Goal: Information Seeking & Learning: Check status

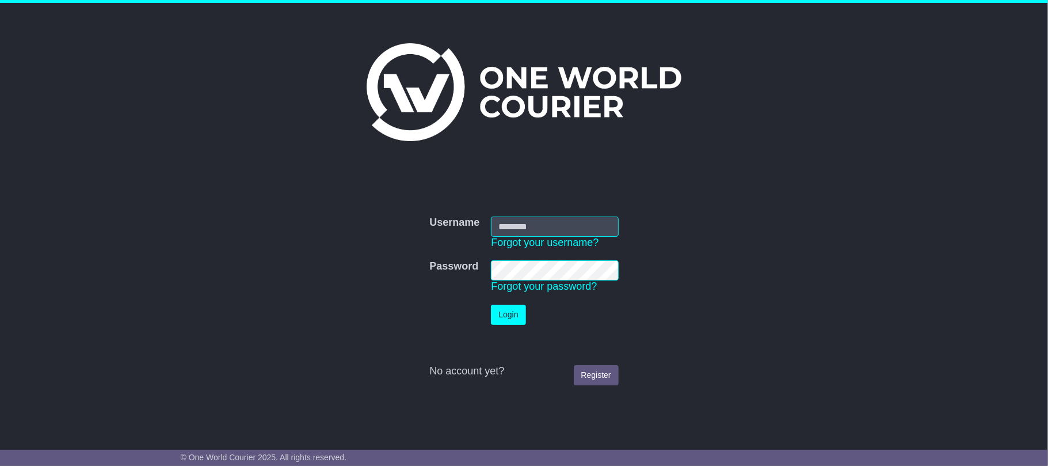
type input "**********"
drag, startPoint x: 512, startPoint y: 298, endPoint x: 506, endPoint y: 321, distance: 23.7
click at [512, 300] on td "Login" at bounding box center [554, 315] width 139 height 32
click at [506, 312] on button "Login" at bounding box center [508, 314] width 35 height 20
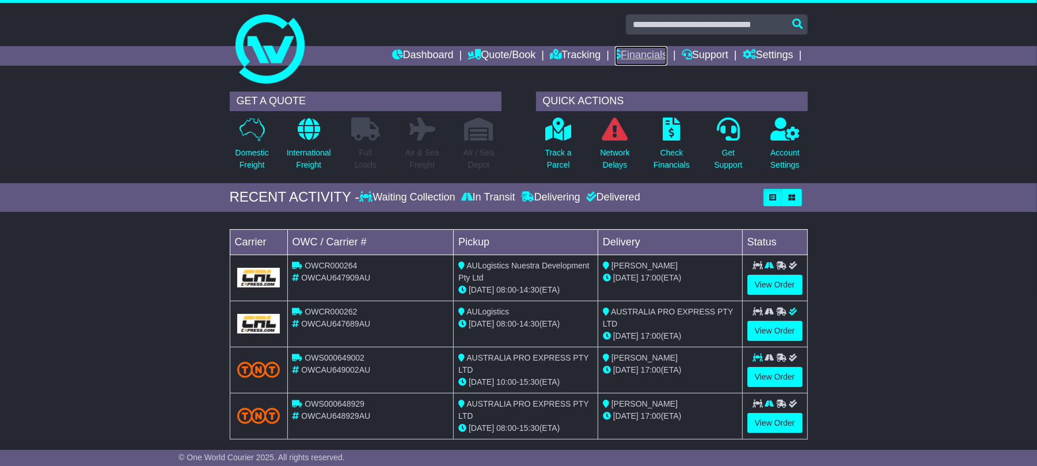
click at [641, 51] on link "Financials" at bounding box center [641, 56] width 52 height 20
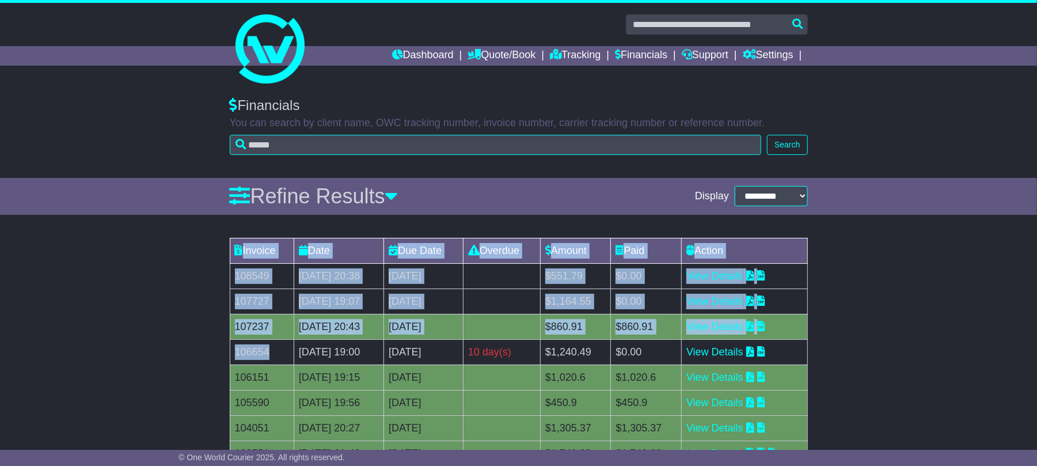
drag, startPoint x: 269, startPoint y: 351, endPoint x: 222, endPoint y: 351, distance: 47.2
click at [222, 351] on div "Invoice Date Due Date Overdue Amount Paid Action 108549 18 Sep 2025 20:38 2nd O…" at bounding box center [518, 383] width 1037 height 303
click at [281, 353] on td "106654" at bounding box center [262, 351] width 64 height 25
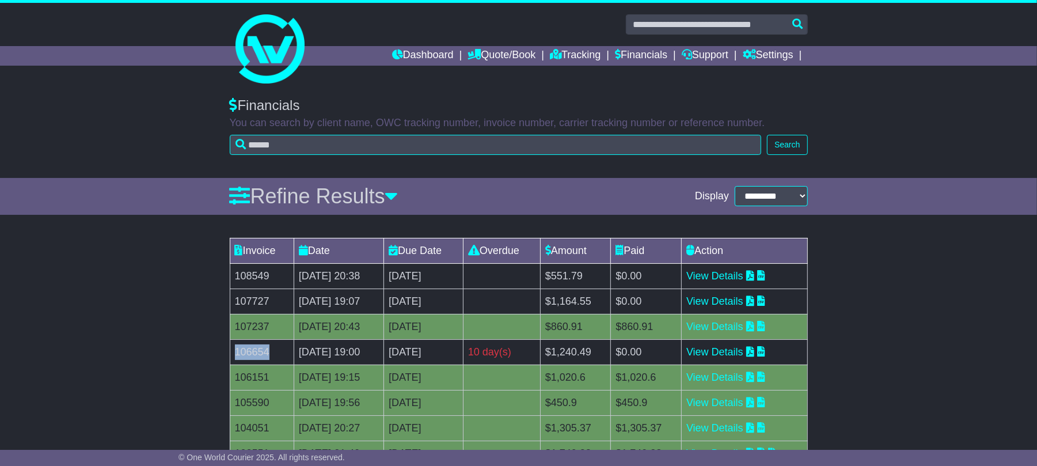
drag, startPoint x: 271, startPoint y: 348, endPoint x: 234, endPoint y: 351, distance: 36.9
click at [234, 351] on td "106654" at bounding box center [262, 351] width 64 height 25
copy td "106654"
click at [754, 351] on icon at bounding box center [750, 351] width 8 height 10
click at [919, 348] on div "Invoice Date Due Date Overdue Amount Paid Action 108549 18 Sep 2025 20:38 2nd O…" at bounding box center [518, 383] width 1037 height 303
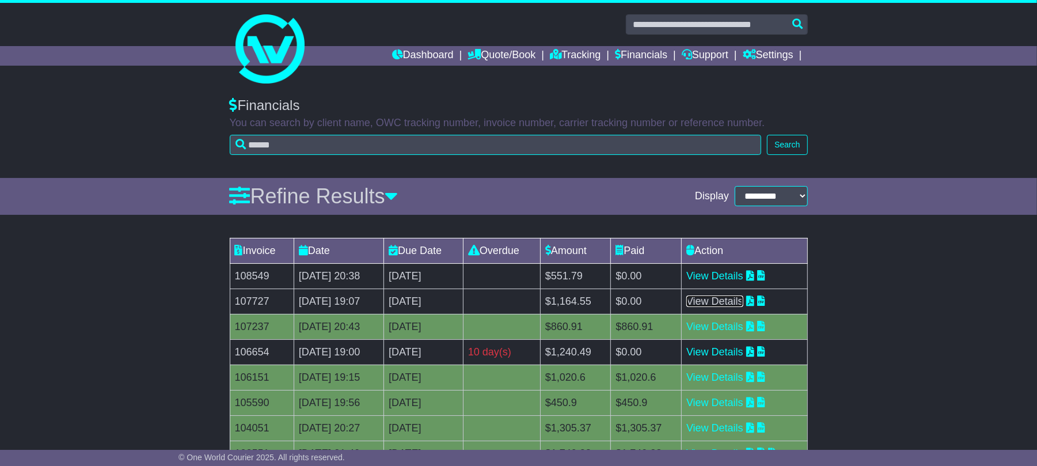
click at [722, 296] on link "View Details" at bounding box center [714, 301] width 57 height 12
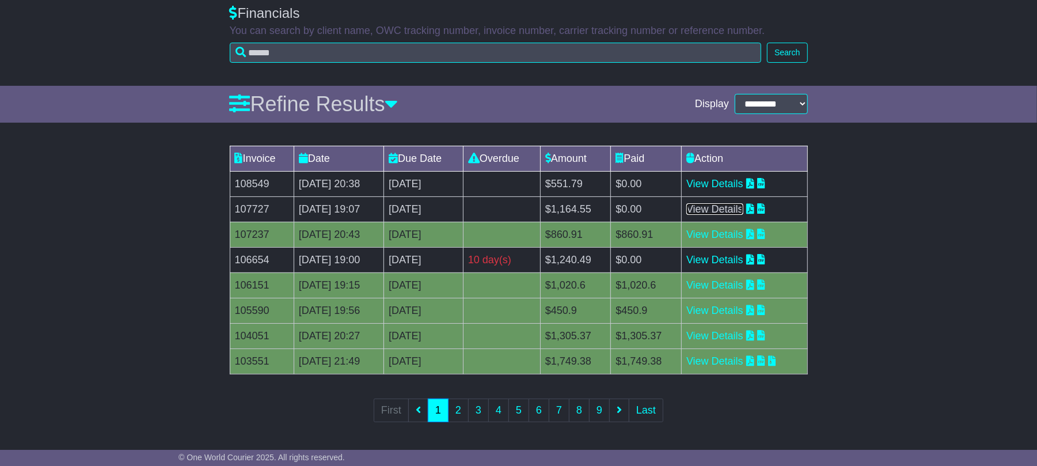
scroll to position [12, 0]
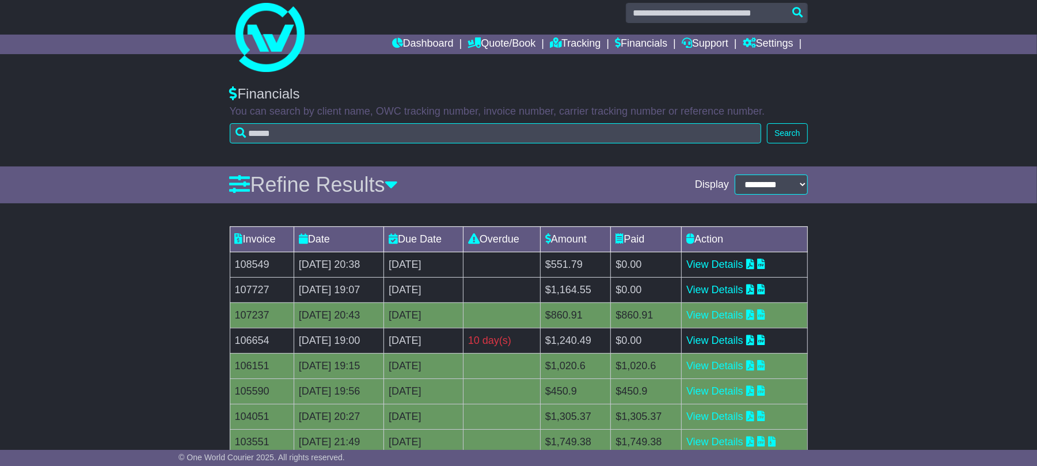
click at [1006, 281] on div "Invoice Date Due Date Overdue Amount Paid Action 108549 18 Sep 2025 20:38 2nd O…" at bounding box center [518, 371] width 1037 height 303
click at [894, 287] on div "Invoice Date Due Date Overdue Amount Paid Action 108549 18 Sep 2025 20:38 2nd O…" at bounding box center [518, 371] width 1037 height 303
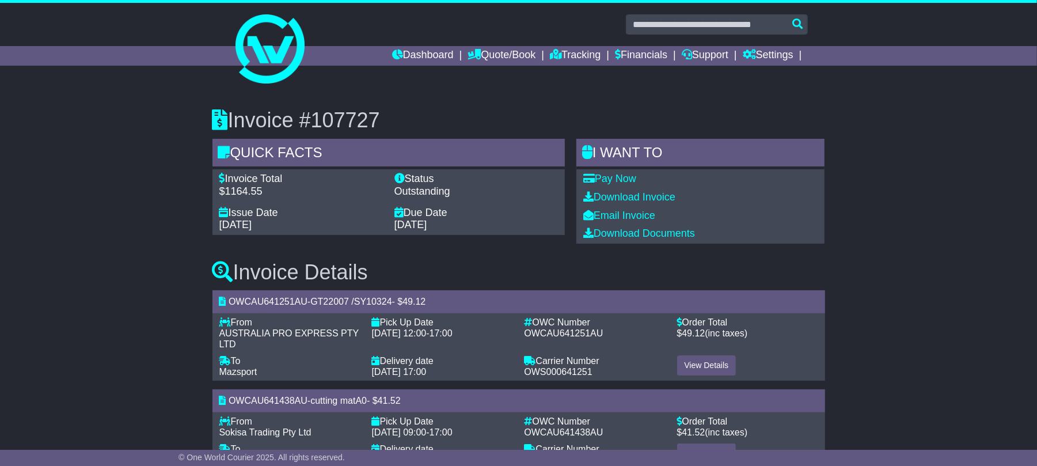
drag, startPoint x: 321, startPoint y: 117, endPoint x: 376, endPoint y: 116, distance: 55.8
click at [376, 116] on h3 "Invoice #107727" at bounding box center [518, 120] width 612 height 23
click at [386, 118] on h3 "Invoice #107727" at bounding box center [518, 120] width 612 height 23
drag, startPoint x: 321, startPoint y: 118, endPoint x: 387, endPoint y: 120, distance: 65.7
click at [387, 120] on h3 "Invoice #107727" at bounding box center [518, 120] width 612 height 23
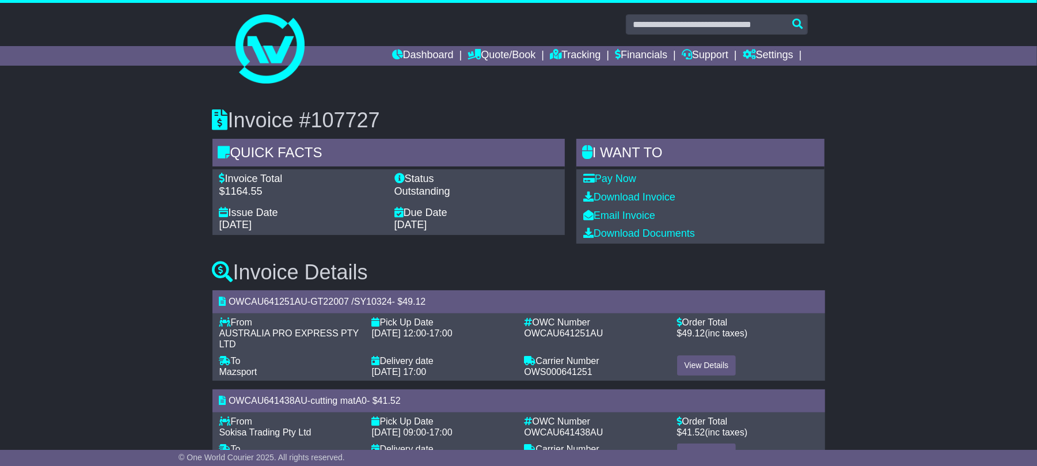
copy h3 "107727"
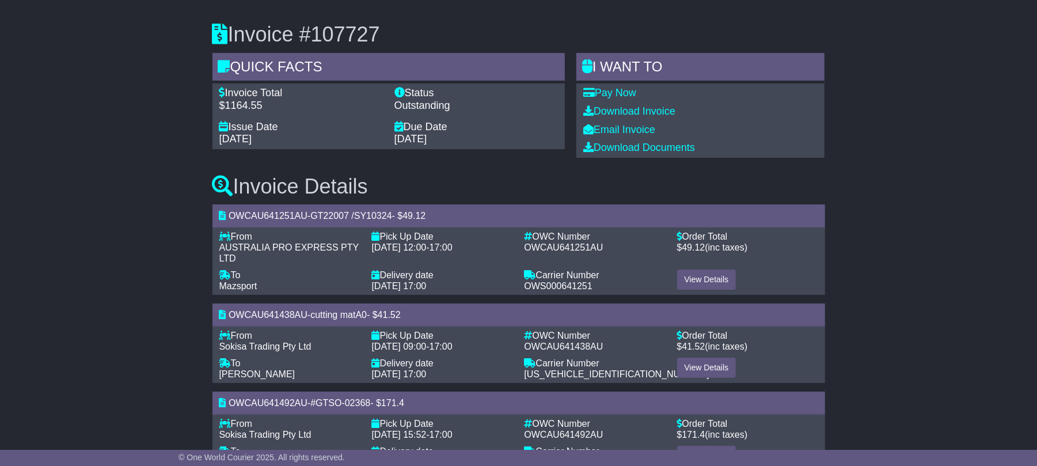
scroll to position [40, 0]
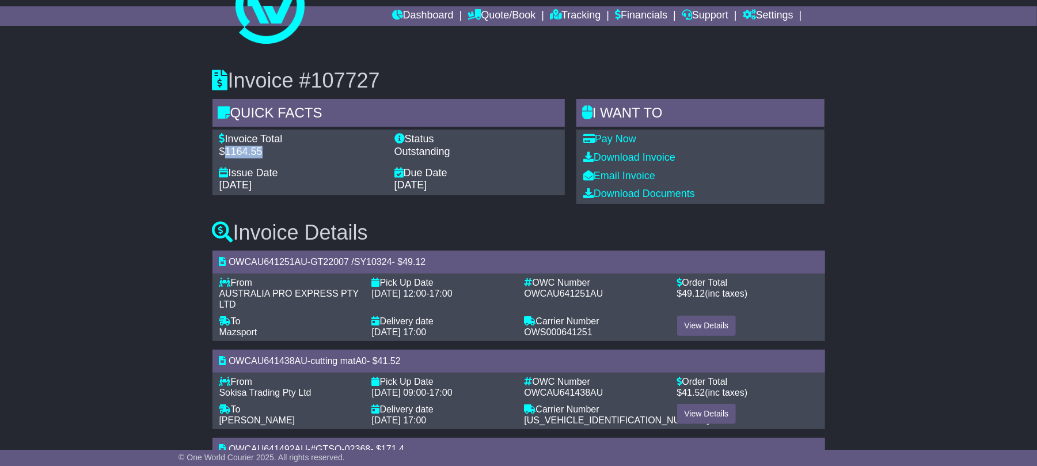
drag, startPoint x: 223, startPoint y: 151, endPoint x: 275, endPoint y: 151, distance: 51.2
click at [275, 151] on div "$1164.55" at bounding box center [300, 152] width 163 height 13
copy div "1164.55"
click at [660, 159] on link "Download Invoice" at bounding box center [629, 157] width 92 height 12
drag, startPoint x: 950, startPoint y: 266, endPoint x: 934, endPoint y: 254, distance: 20.1
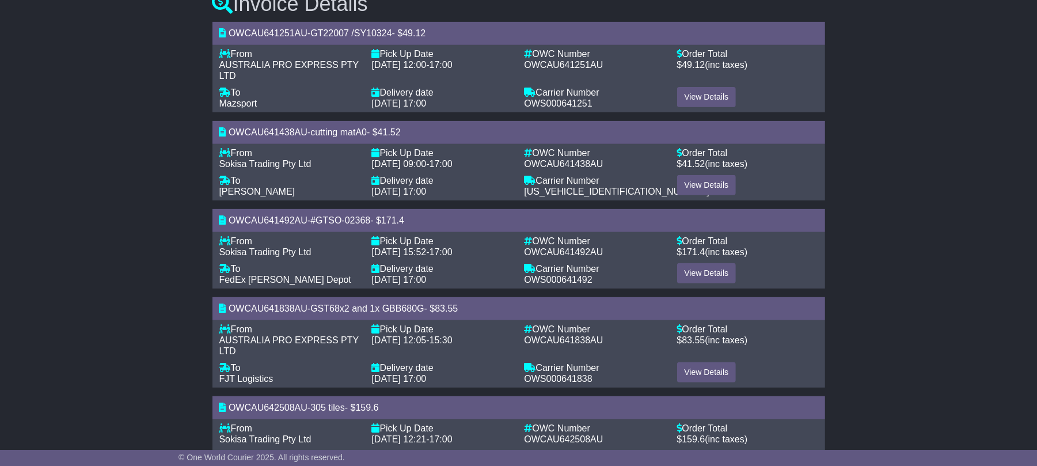
scroll to position [196, 0]
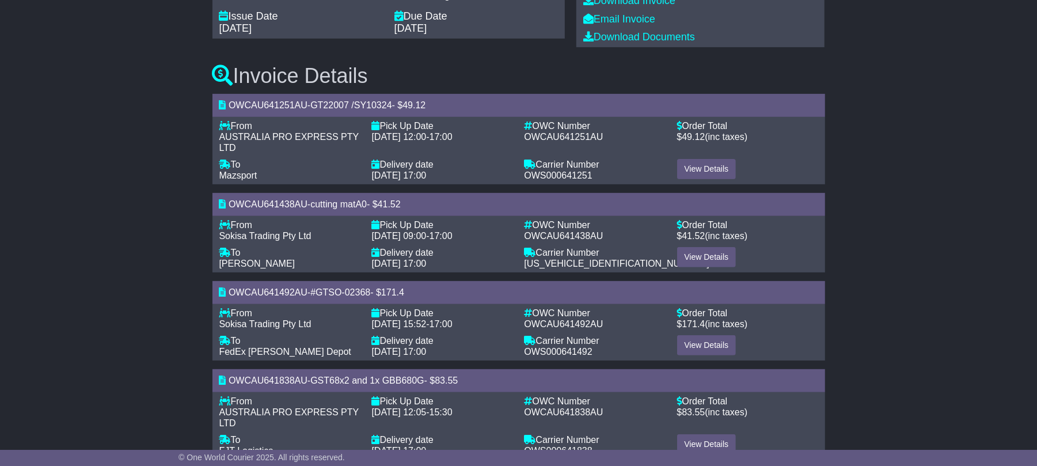
drag, startPoint x: 355, startPoint y: 101, endPoint x: 314, endPoint y: 102, distance: 40.9
click at [314, 102] on div "OWCAU641251AU - GT22007 /SY10324 - $ 49.12" at bounding box center [518, 105] width 612 height 22
click at [374, 104] on span "GT22007 /SY10324" at bounding box center [350, 105] width 81 height 10
click at [391, 106] on span "GT22007 /SY10324" at bounding box center [350, 105] width 81 height 10
drag, startPoint x: 399, startPoint y: 106, endPoint x: 355, endPoint y: 105, distance: 44.3
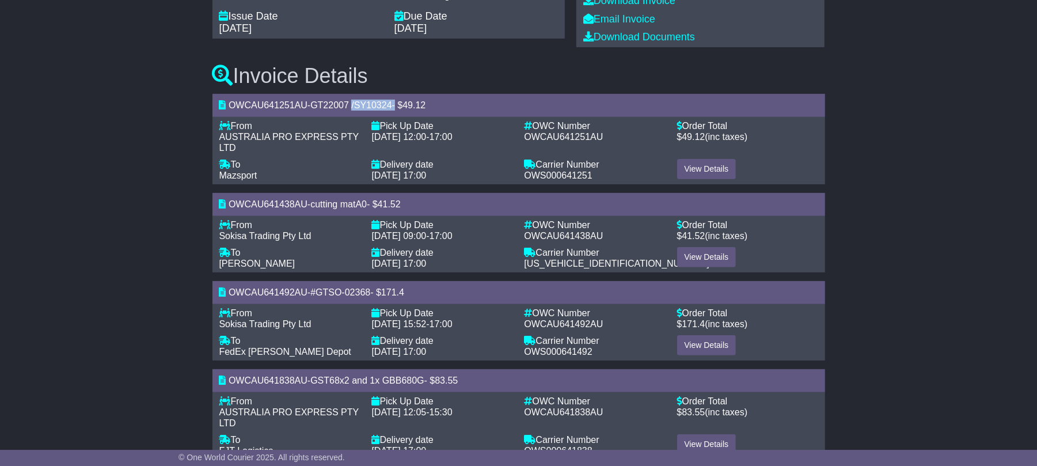
click at [355, 105] on div "OWCAU641251AU - GT22007 /SY10324 - $ 49.12" at bounding box center [518, 105] width 612 height 22
copy div "/SY10324"
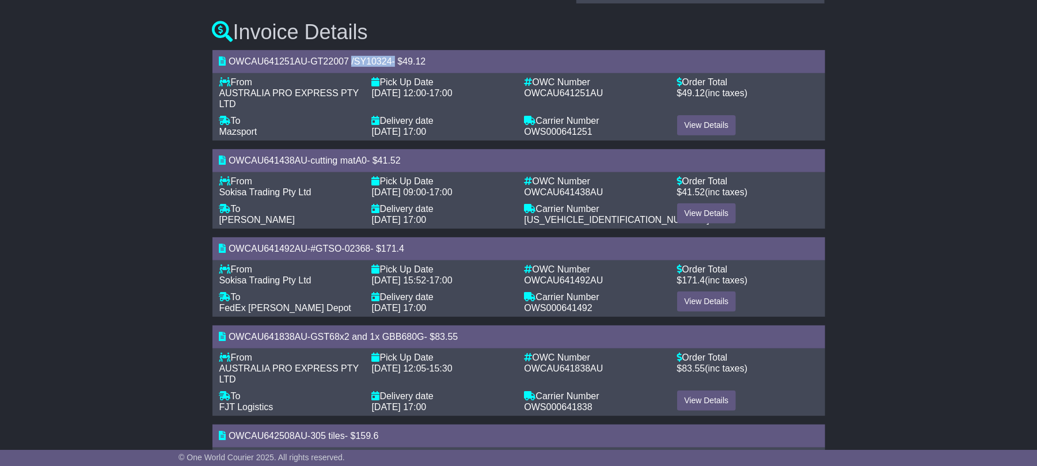
scroll to position [224, 0]
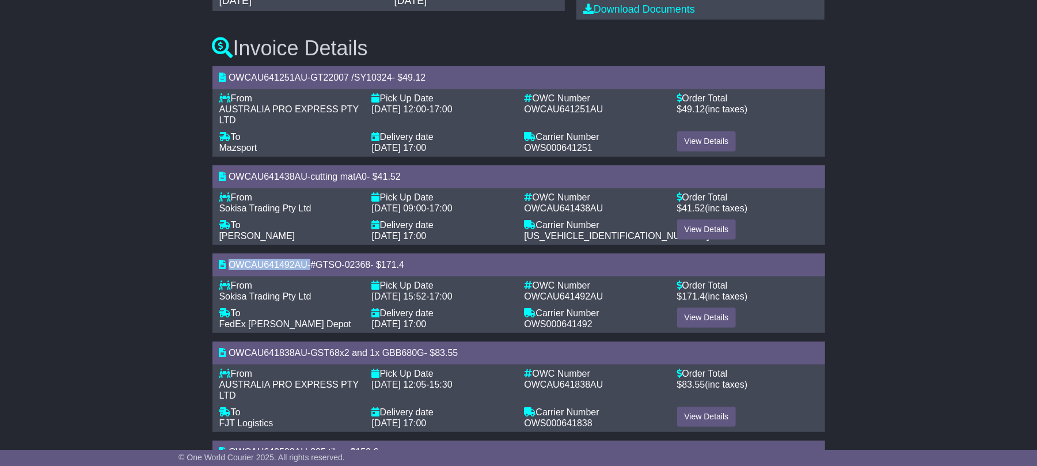
drag, startPoint x: 311, startPoint y: 262, endPoint x: 228, endPoint y: 263, distance: 82.9
click at [228, 263] on div "OWCAU641492AU - #GTSO-02368 - $ 171.4" at bounding box center [518, 264] width 612 height 22
copy div "OWCAU641492AU"
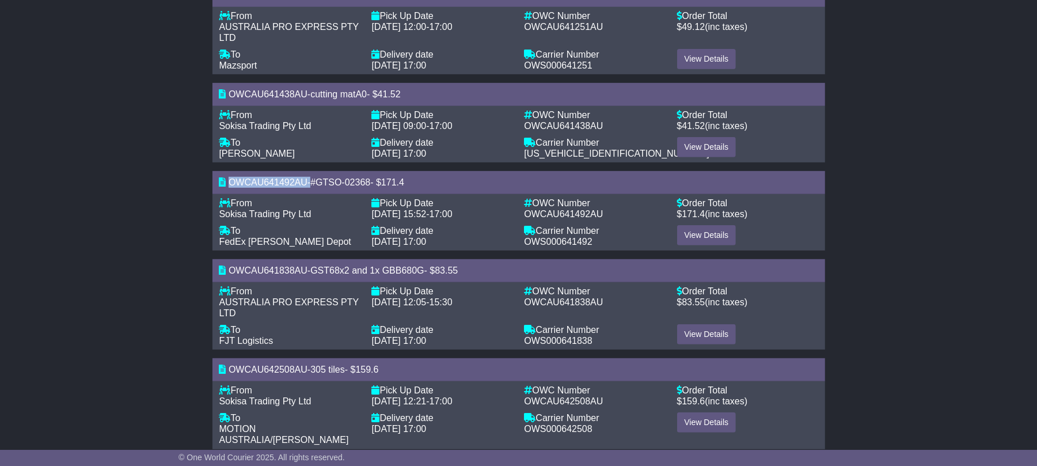
scroll to position [338, 0]
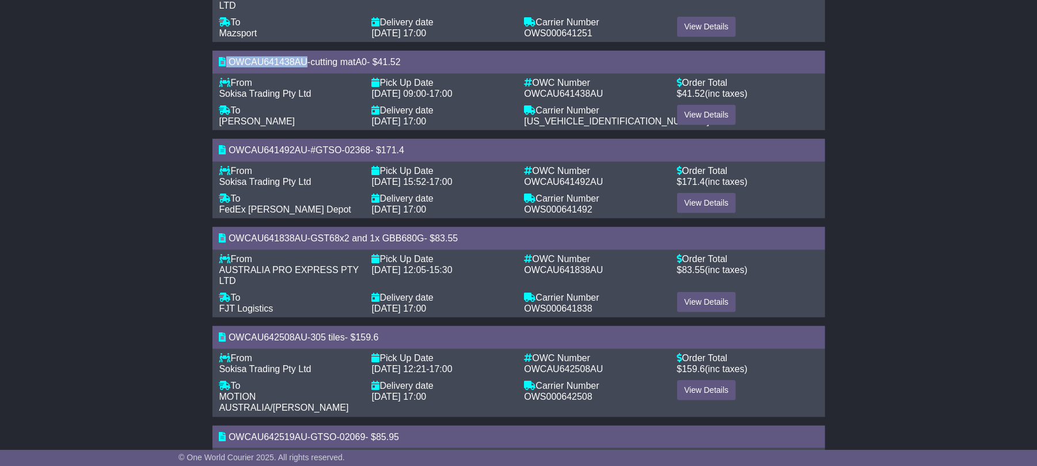
drag, startPoint x: 307, startPoint y: 63, endPoint x: 226, endPoint y: 63, distance: 80.6
click at [226, 63] on div "OWCAU641438AU - cutting matA0 - $ 41.52" at bounding box center [518, 62] width 612 height 22
copy div "OWCAU641438AU"
drag, startPoint x: 305, startPoint y: 237, endPoint x: 229, endPoint y: 239, distance: 76.0
click at [229, 239] on span "OWCAU641838AU" at bounding box center [267, 238] width 79 height 10
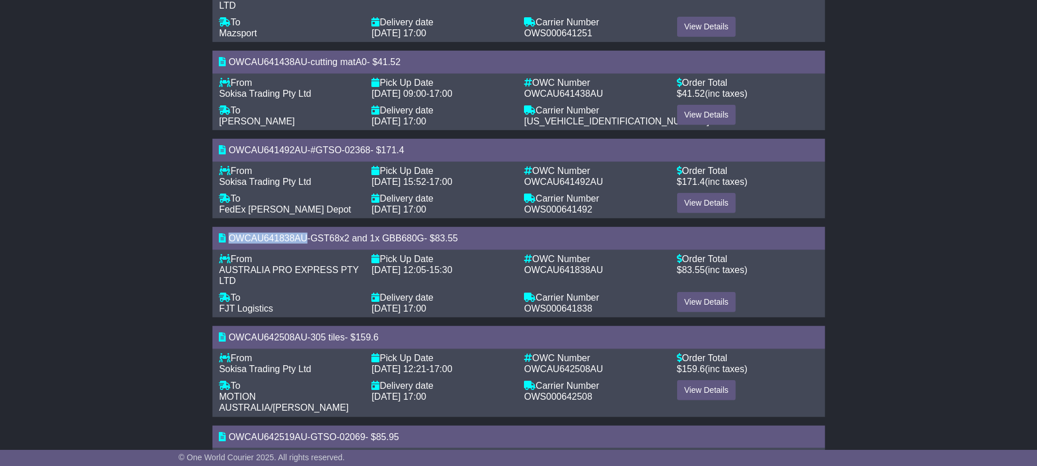
copy span "OWCAU641838AU"
click at [913, 165] on div "Invoice #107727 Quick Facts Invoice Total $1164.55 Status Outstanding Issue Dat…" at bounding box center [518, 270] width 1037 height 1047
drag, startPoint x: 616, startPoint y: 364, endPoint x: 421, endPoint y: 372, distance: 194.7
click at [613, 364] on div "OWCAU642508AU" at bounding box center [594, 368] width 141 height 11
drag, startPoint x: 305, startPoint y: 335, endPoint x: 228, endPoint y: 337, distance: 76.6
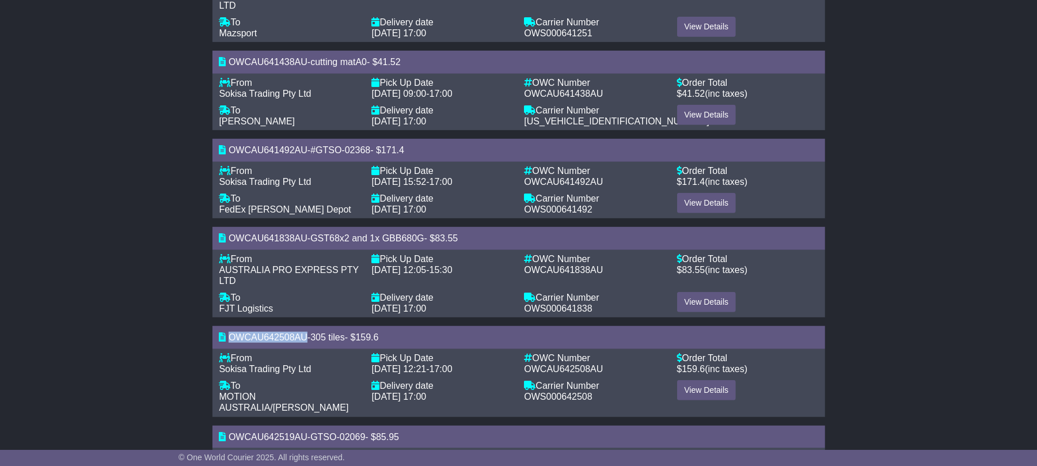
click at [228, 337] on span "OWCAU642508AU" at bounding box center [267, 337] width 79 height 10
copy span "OWCAU642508AU"
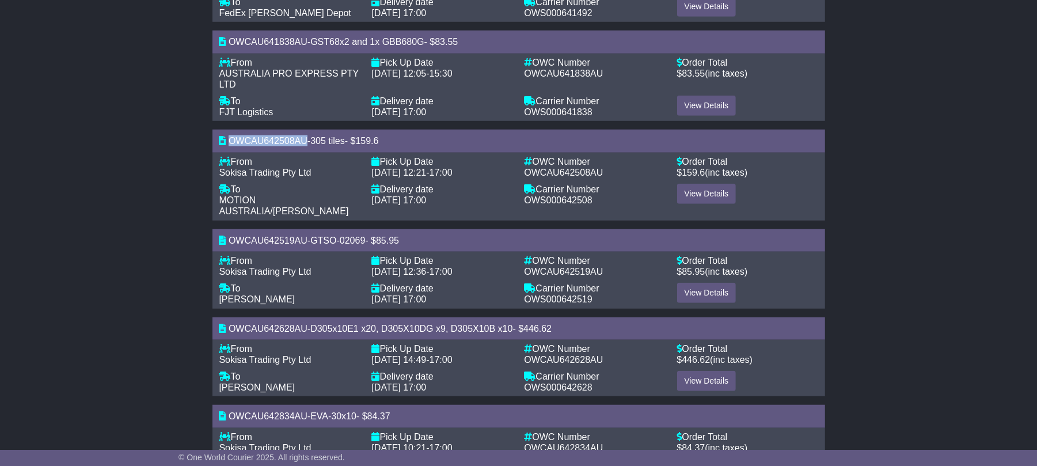
scroll to position [619, 0]
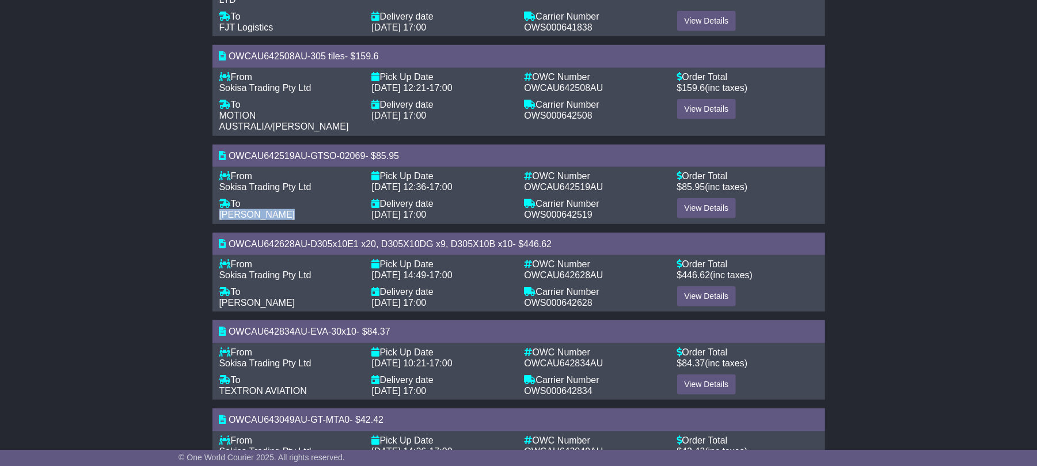
drag, startPoint x: 284, startPoint y: 214, endPoint x: 214, endPoint y: 214, distance: 70.2
click at [214, 214] on div "To - Andrew Suitor" at bounding box center [290, 209] width 153 height 22
copy span "Andrew Suitor"
drag, startPoint x: 309, startPoint y: 242, endPoint x: 222, endPoint y: 243, distance: 86.3
click at [222, 243] on div "OWCAU642628AU - D305x10E1 x20, D305X10DG x9, D305X10B x10 - $ 446.62" at bounding box center [518, 244] width 612 height 22
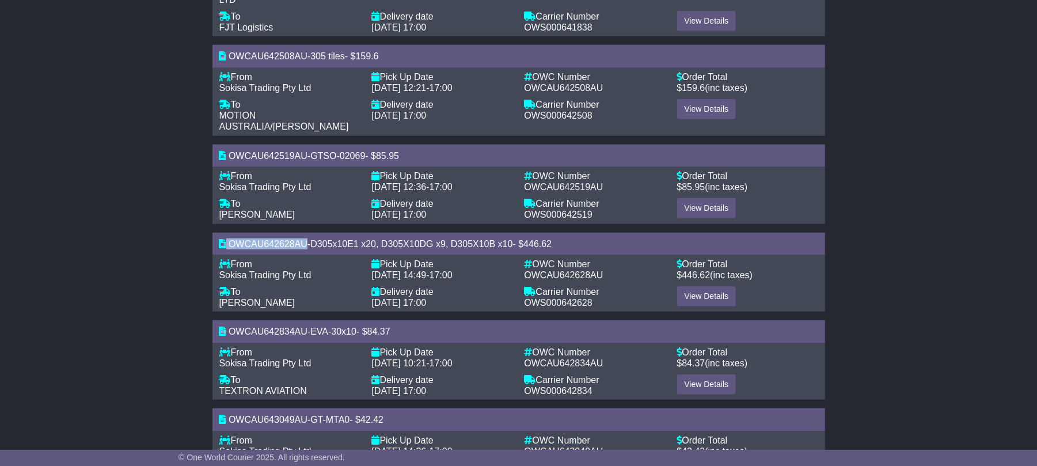
copy div "OWCAU642628AU"
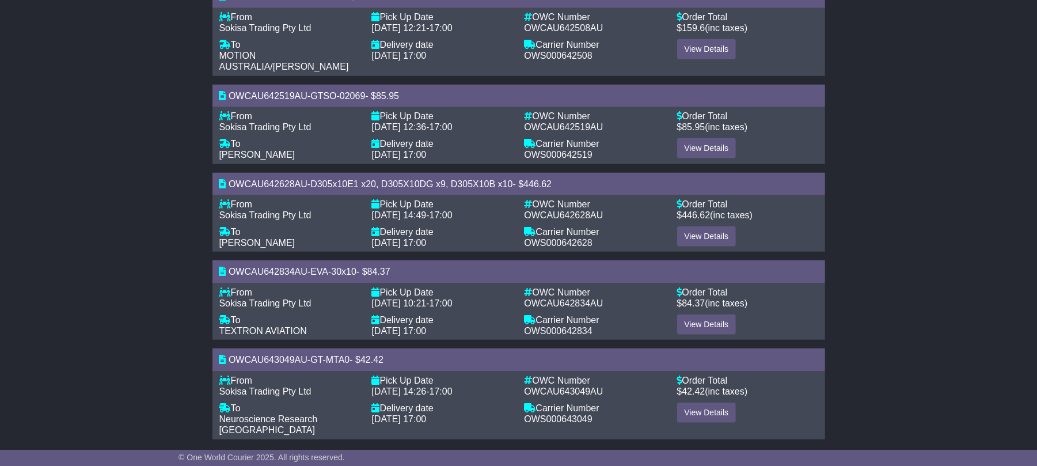
click at [281, 311] on div "From - Sokisa Trading Pty Ltd To - TEXTRON AVIATION Pick Up Date - 05 Sep 2025 …" at bounding box center [519, 312] width 610 height 50
drag, startPoint x: 311, startPoint y: 327, endPoint x: 212, endPoint y: 335, distance: 99.3
click at [212, 335] on div "From - Sokisa Trading Pty Ltd To - TEXTRON AVIATION Pick Up Date - 05 Sep 2025 …" at bounding box center [518, 311] width 612 height 57
copy span "TEXTRON AVIATION"
click at [714, 323] on link "View Details" at bounding box center [706, 324] width 59 height 20
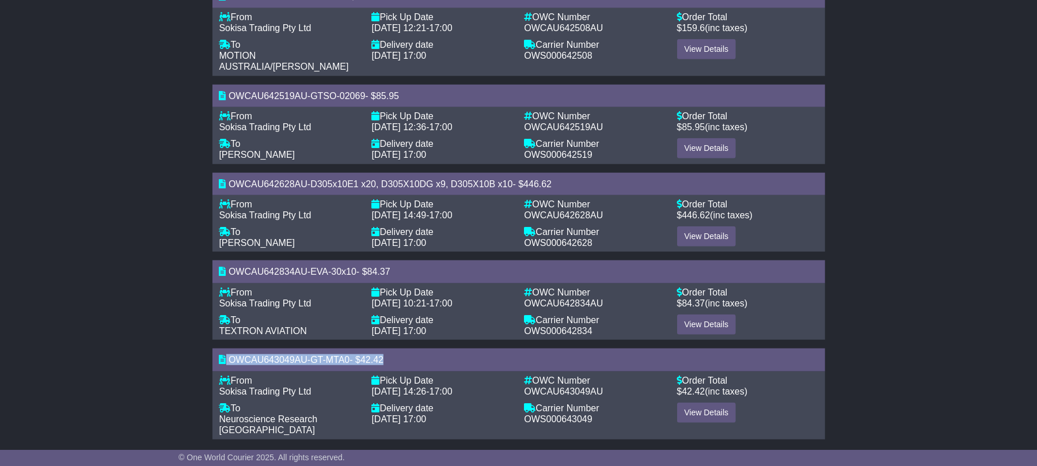
drag, startPoint x: 1037, startPoint y: 348, endPoint x: 1030, endPoint y: 356, distance: 10.2
click at [276, 370] on div "OWCAU643049AU - GT-MTA0 - $ 42.42" at bounding box center [518, 359] width 612 height 22
click at [276, 366] on div "OWCAU643049AU - GT-MTA0 - $ 42.42" at bounding box center [518, 359] width 612 height 22
drag, startPoint x: 307, startPoint y: 360, endPoint x: 217, endPoint y: 355, distance: 90.5
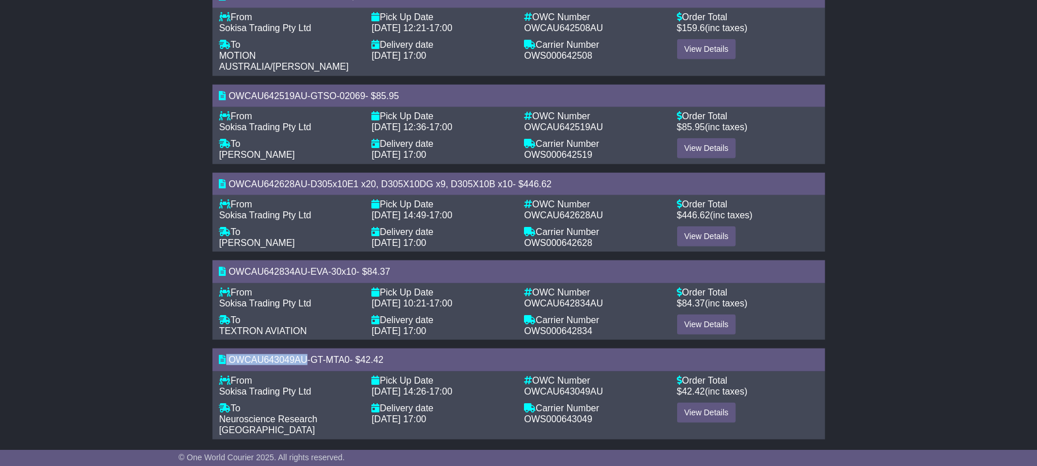
click at [217, 355] on div "OWCAU643049AU - GT-MTA0 - $ 42.42" at bounding box center [518, 359] width 612 height 22
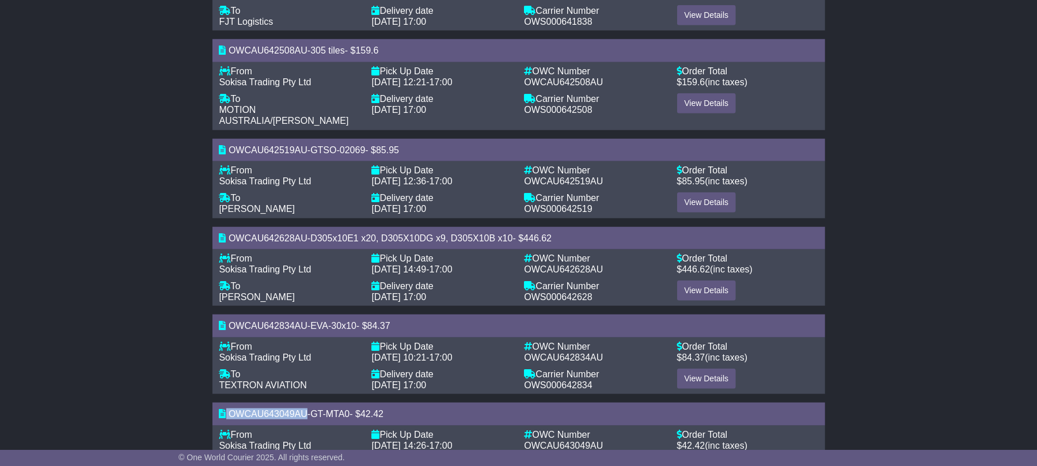
scroll to position [635, 0]
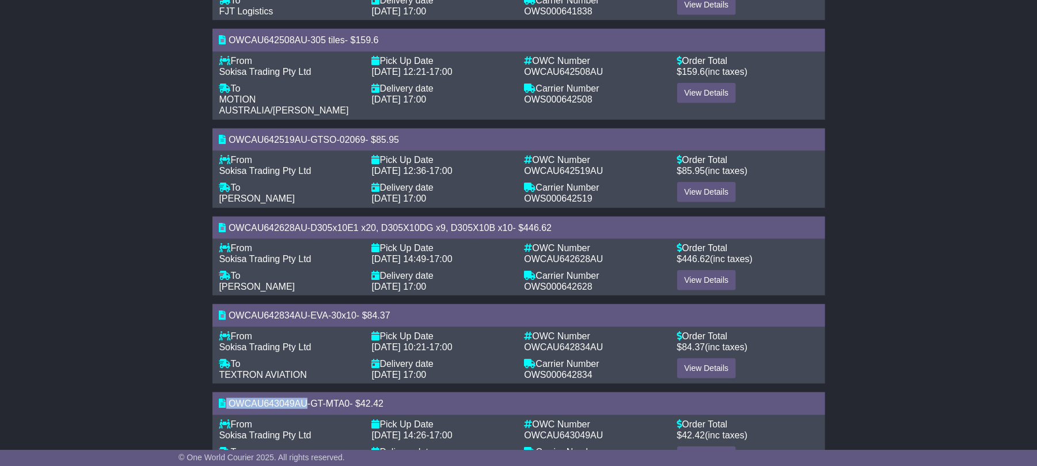
drag, startPoint x: 310, startPoint y: 284, endPoint x: 218, endPoint y: 288, distance: 92.2
click at [218, 288] on div "To - David MacLaughlin" at bounding box center [290, 281] width 153 height 22
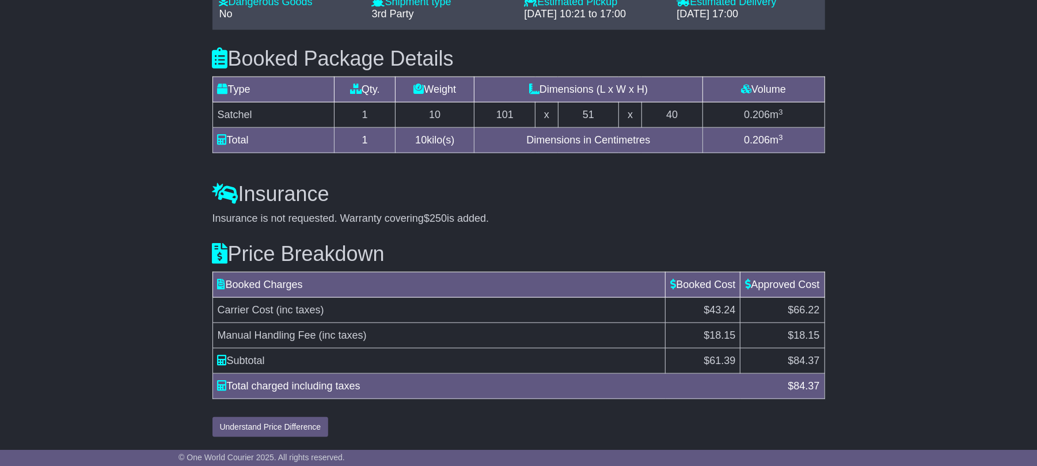
scroll to position [1018, 0]
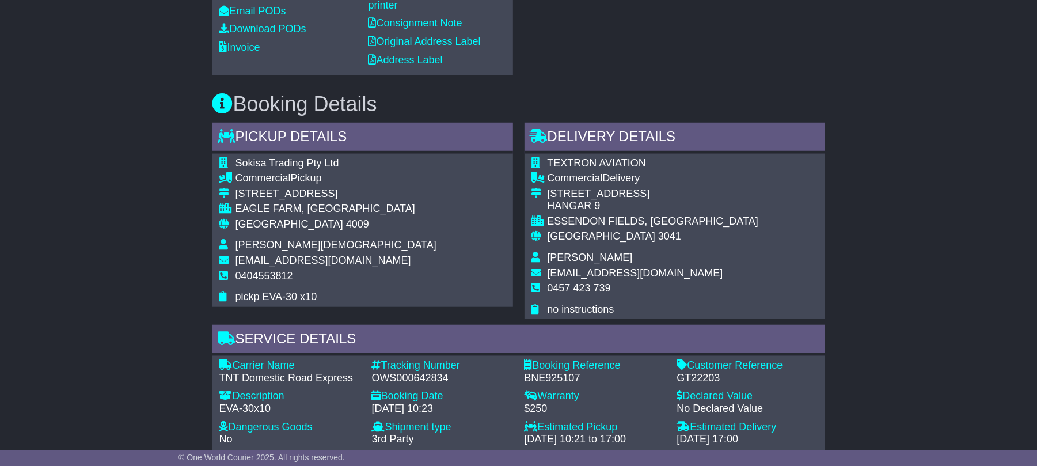
scroll to position [511, 0]
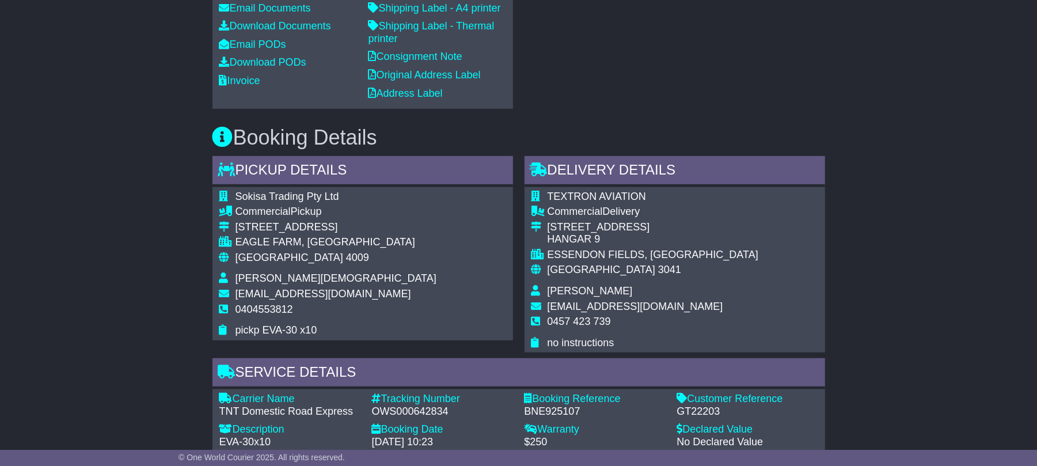
click at [926, 258] on div "Email Download Tracking Pricing Insurance" at bounding box center [518, 293] width 1037 height 1213
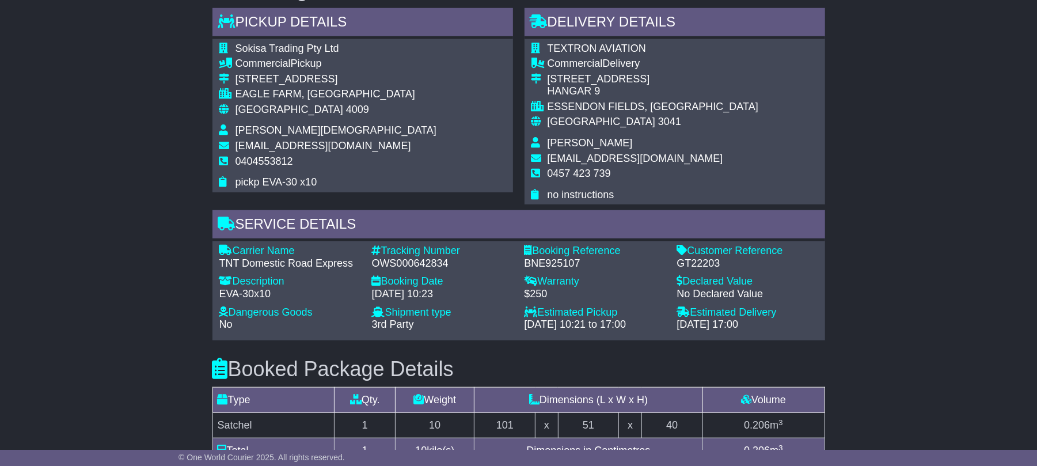
scroll to position [649, 0]
